Goal: Information Seeking & Learning: Check status

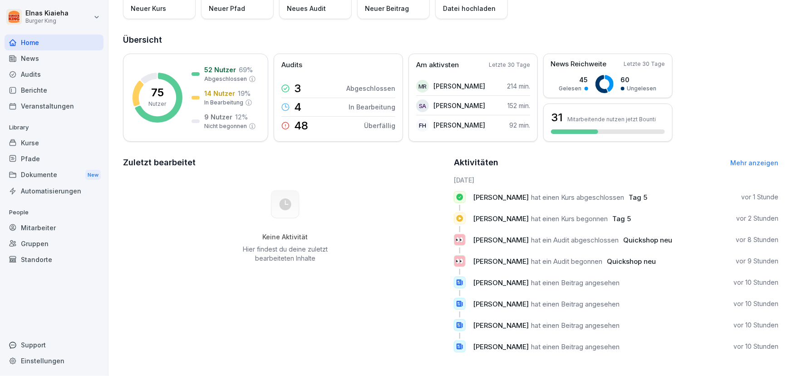
scroll to position [87, 0]
click at [43, 73] on div "Audits" at bounding box center [54, 74] width 99 height 16
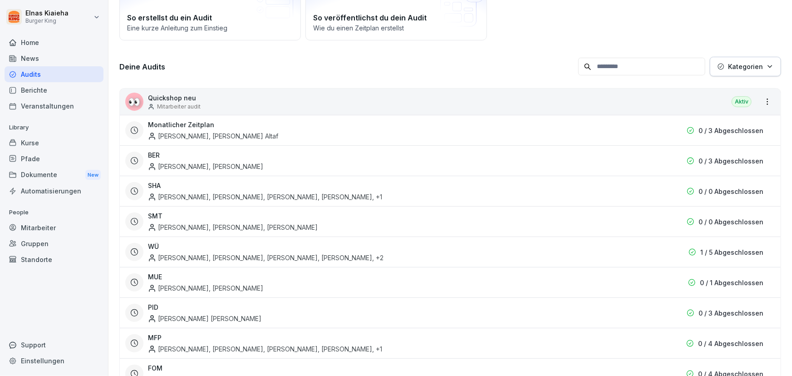
scroll to position [9, 0]
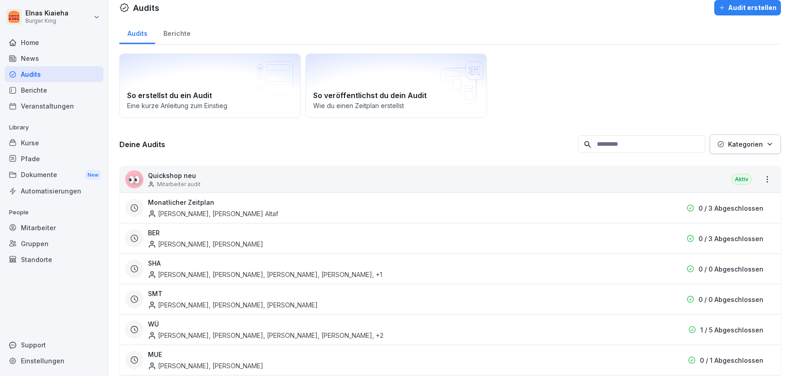
click at [180, 177] on p "Quickshop neu" at bounding box center [174, 176] width 53 height 10
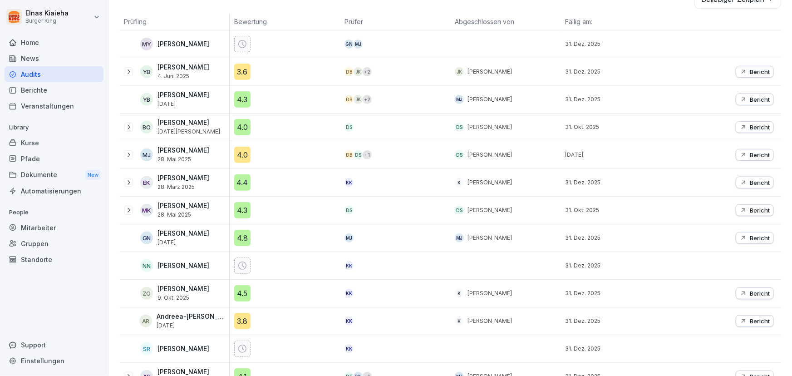
scroll to position [174, 0]
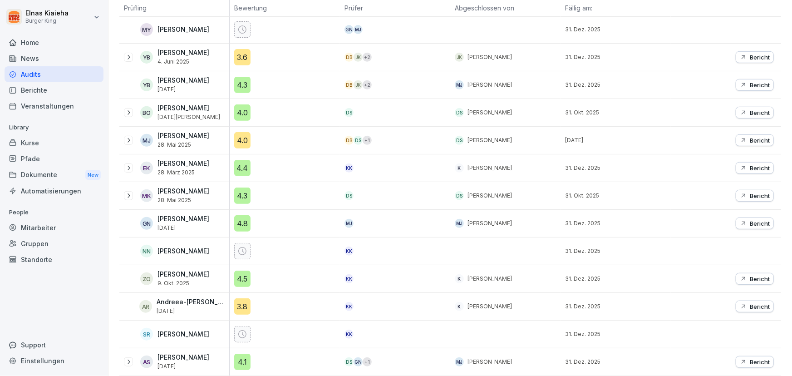
click at [60, 78] on div "Audits" at bounding box center [54, 74] width 99 height 16
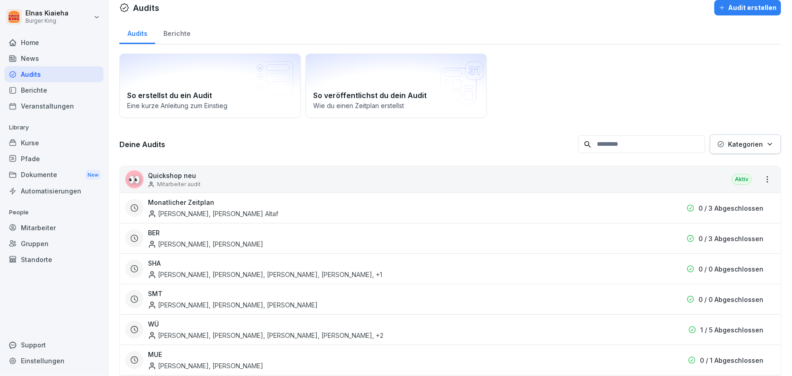
click at [44, 90] on div "Berichte" at bounding box center [54, 90] width 99 height 16
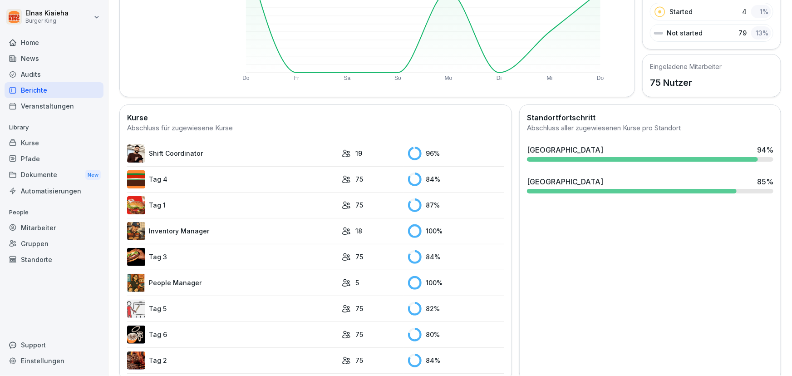
scroll to position [174, 0]
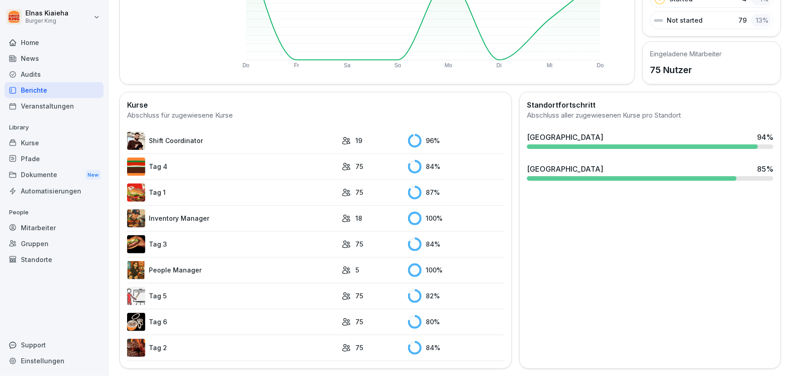
click at [170, 292] on link "Tag 5" at bounding box center [232, 296] width 210 height 18
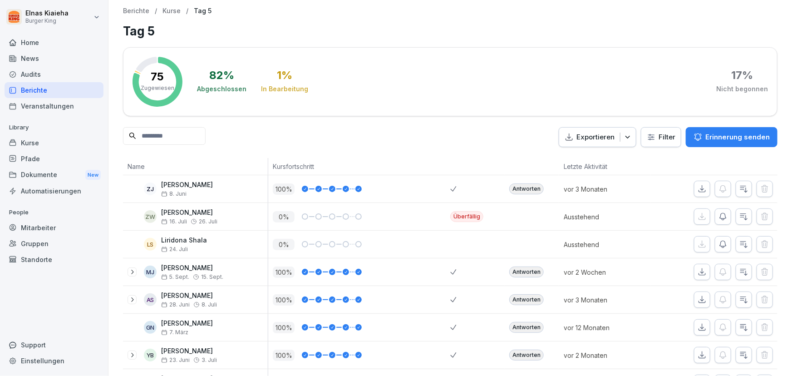
click at [654, 141] on html "Elnas Kiaieha Burger King Home News Audits Berichte Veranstaltungen Library Kur…" at bounding box center [396, 188] width 792 height 376
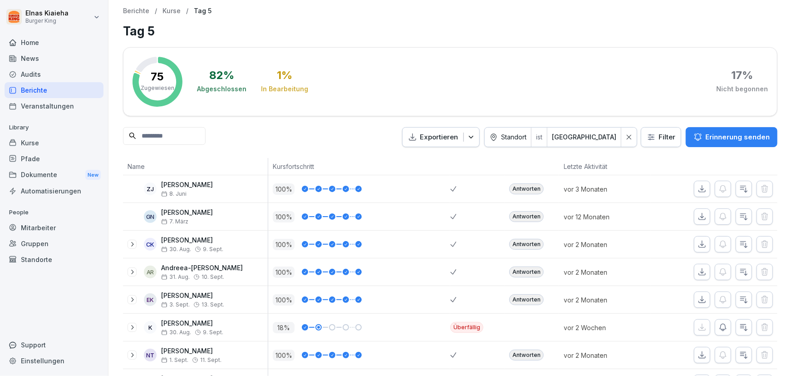
click at [44, 59] on div "News" at bounding box center [54, 58] width 99 height 16
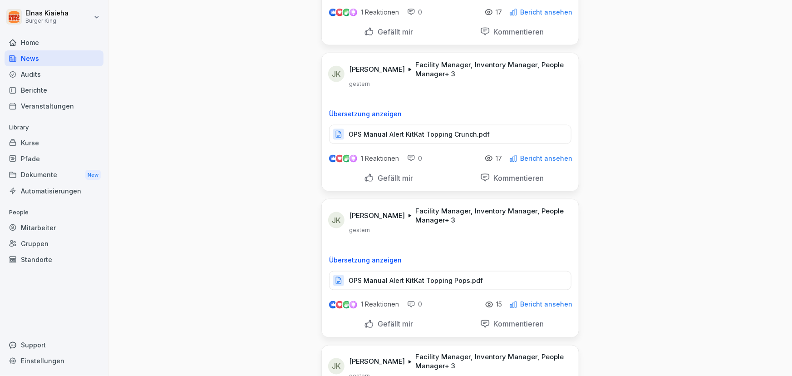
scroll to position [578, 0]
click at [41, 91] on div "Berichte" at bounding box center [54, 90] width 99 height 16
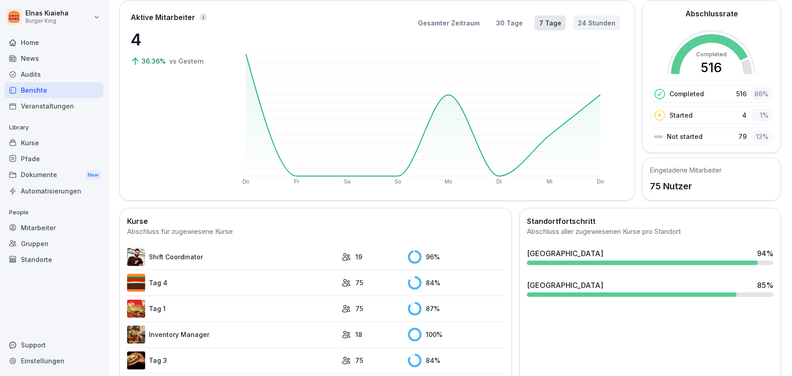
click at [579, 21] on button "24 Stunden" at bounding box center [597, 22] width 47 height 15
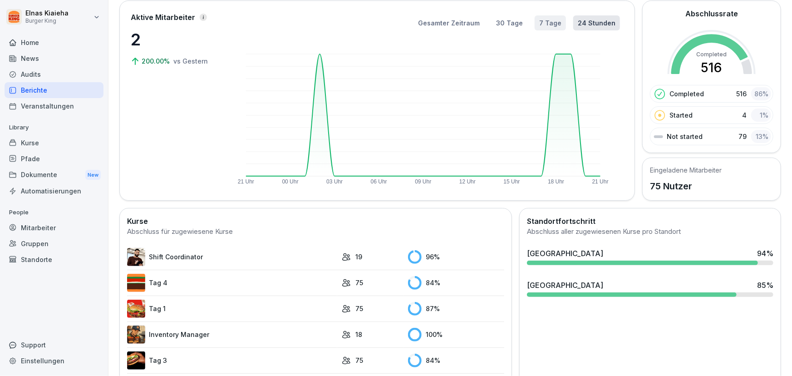
click at [546, 23] on button "7 Tage" at bounding box center [550, 22] width 31 height 15
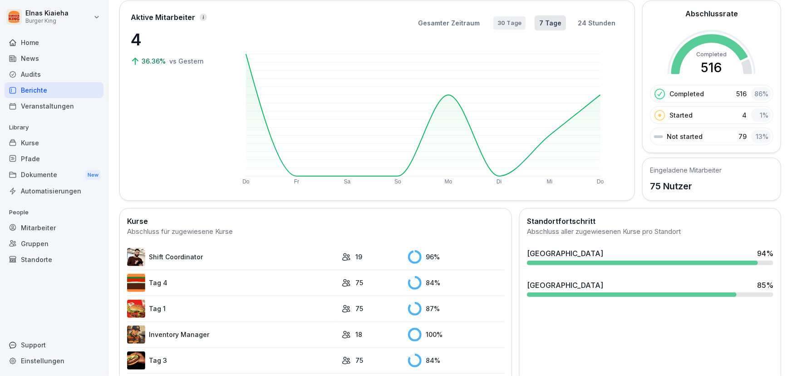
click at [503, 22] on button "30 Tage" at bounding box center [510, 23] width 32 height 14
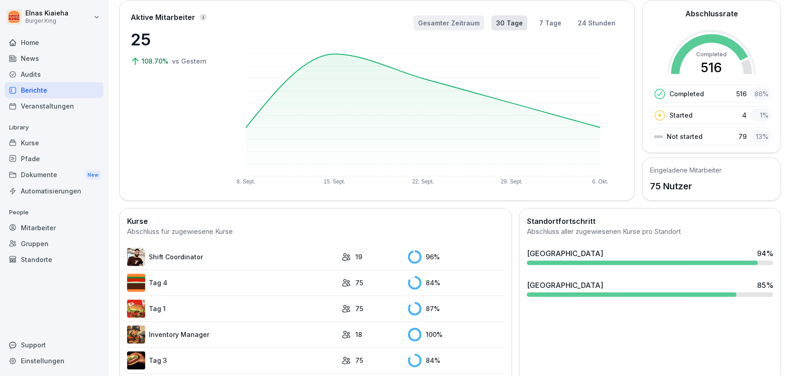
click at [450, 25] on button "Gesamter Zeitraum" at bounding box center [449, 22] width 71 height 15
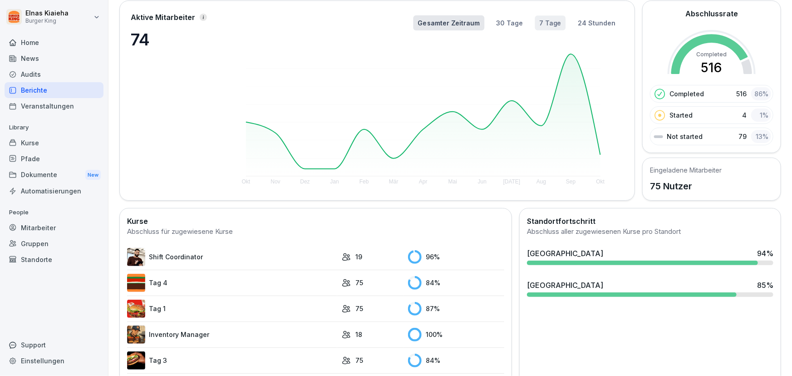
click at [539, 25] on button "7 Tage" at bounding box center [550, 22] width 31 height 15
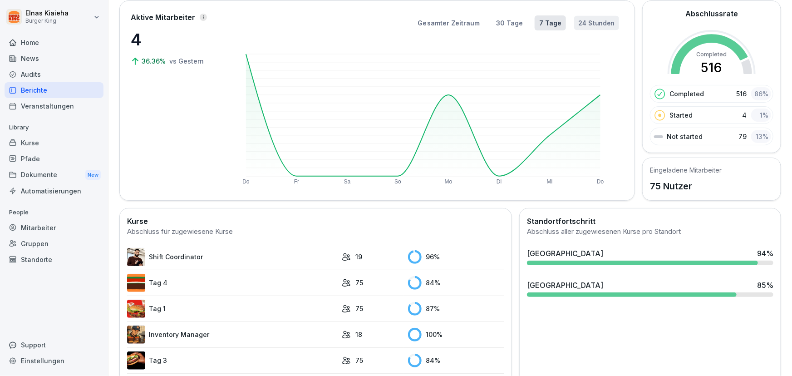
click at [593, 19] on button "24 Stunden" at bounding box center [596, 23] width 45 height 15
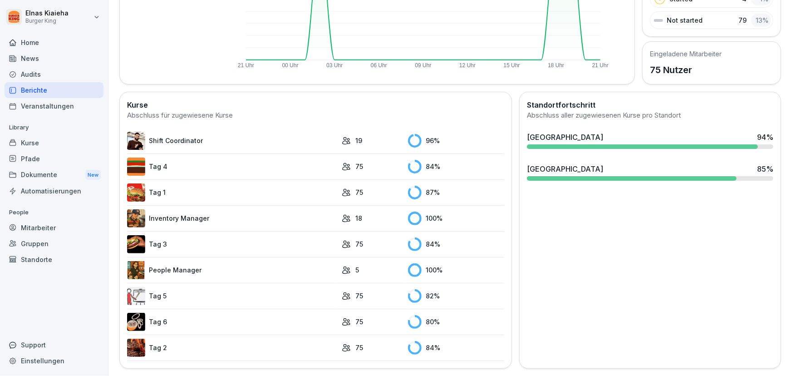
scroll to position [176, 0]
click at [163, 291] on link "Tag 5" at bounding box center [232, 296] width 210 height 18
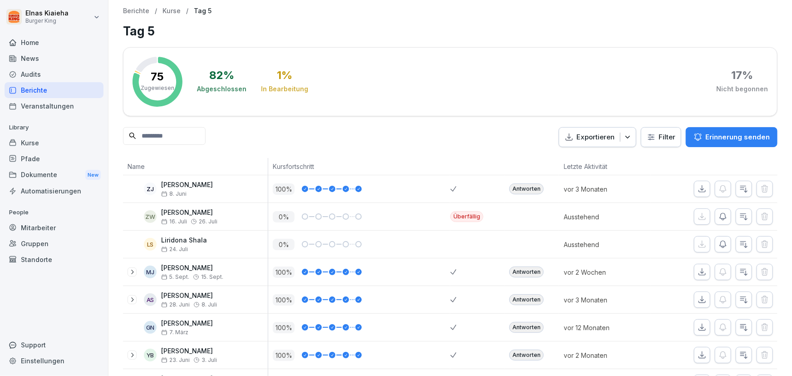
click at [159, 132] on input at bounding box center [164, 136] width 83 height 18
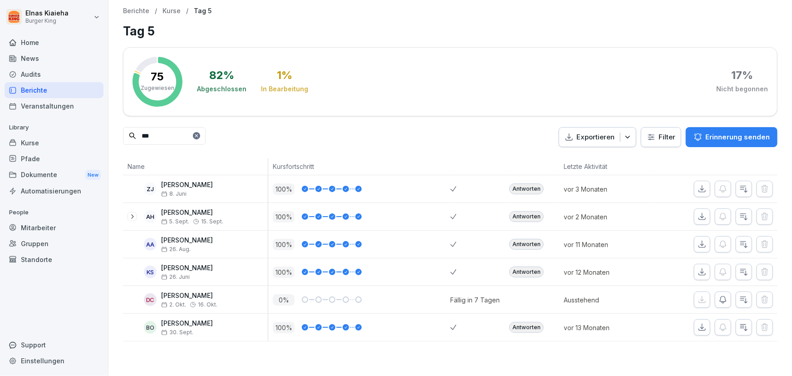
type input "***"
click at [645, 138] on html "Elnas Kiaieha Burger King Home News Audits Berichte Veranstaltungen Library Kur…" at bounding box center [396, 188] width 792 height 376
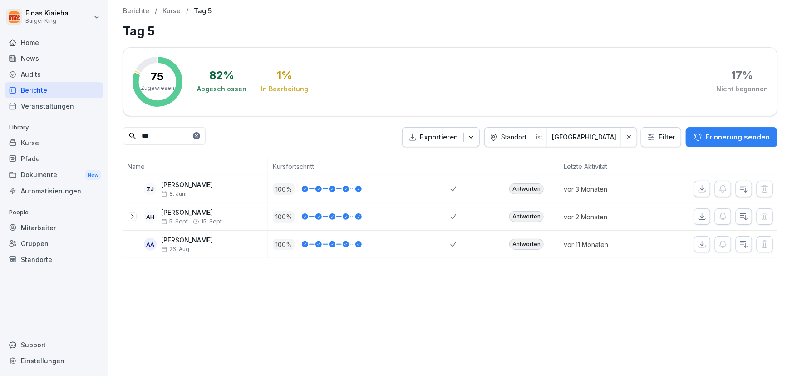
click at [34, 89] on div "Berichte" at bounding box center [54, 90] width 99 height 16
